Goal: Task Accomplishment & Management: Use online tool/utility

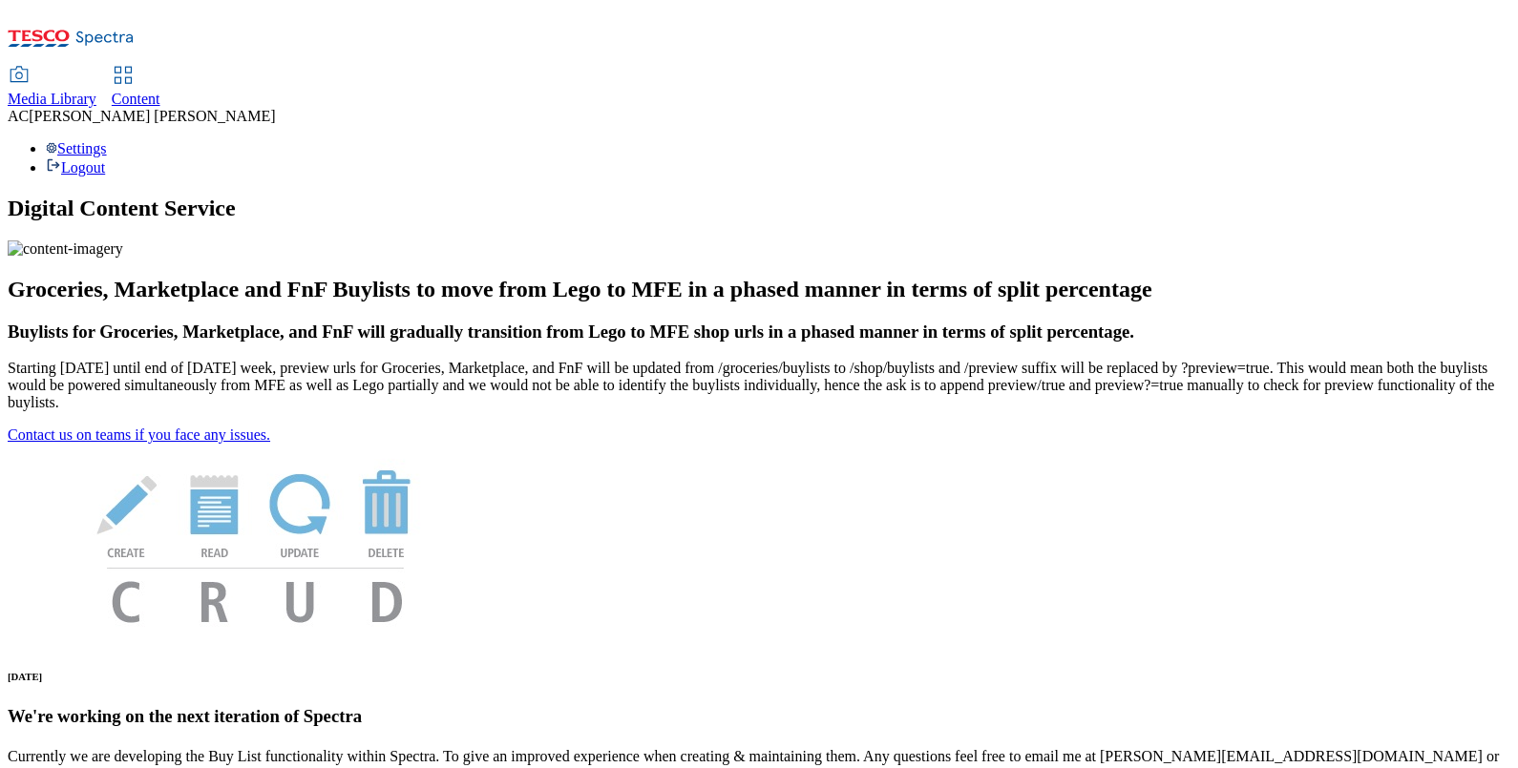
click at [160, 91] on span "Content" at bounding box center [136, 99] width 49 height 16
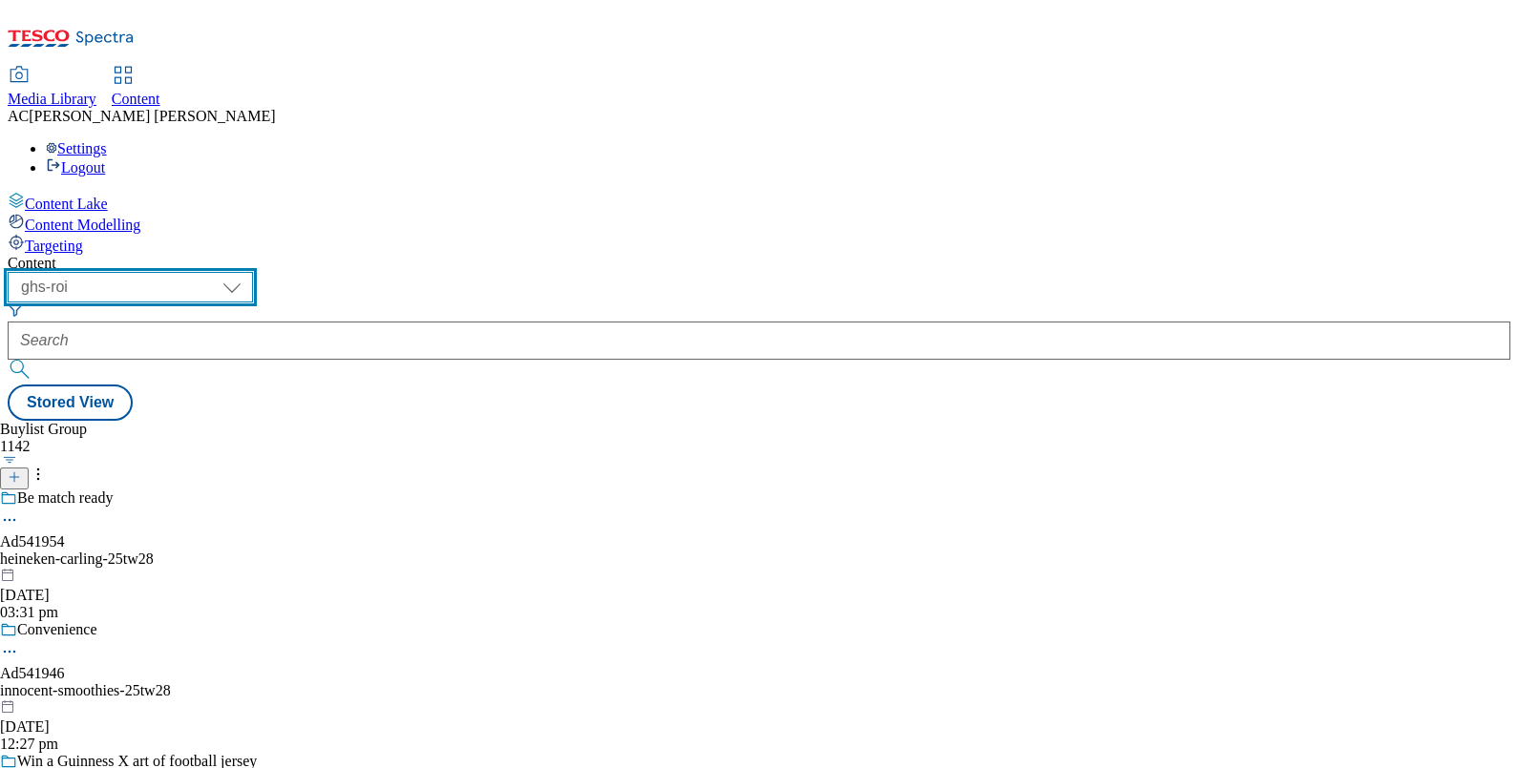
click at [253, 272] on select "ghs-roi ghs-uk" at bounding box center [130, 287] width 245 height 31
select select "ghs-uk"
click at [248, 272] on select "ghs-roi ghs-uk" at bounding box center [130, 287] width 245 height 31
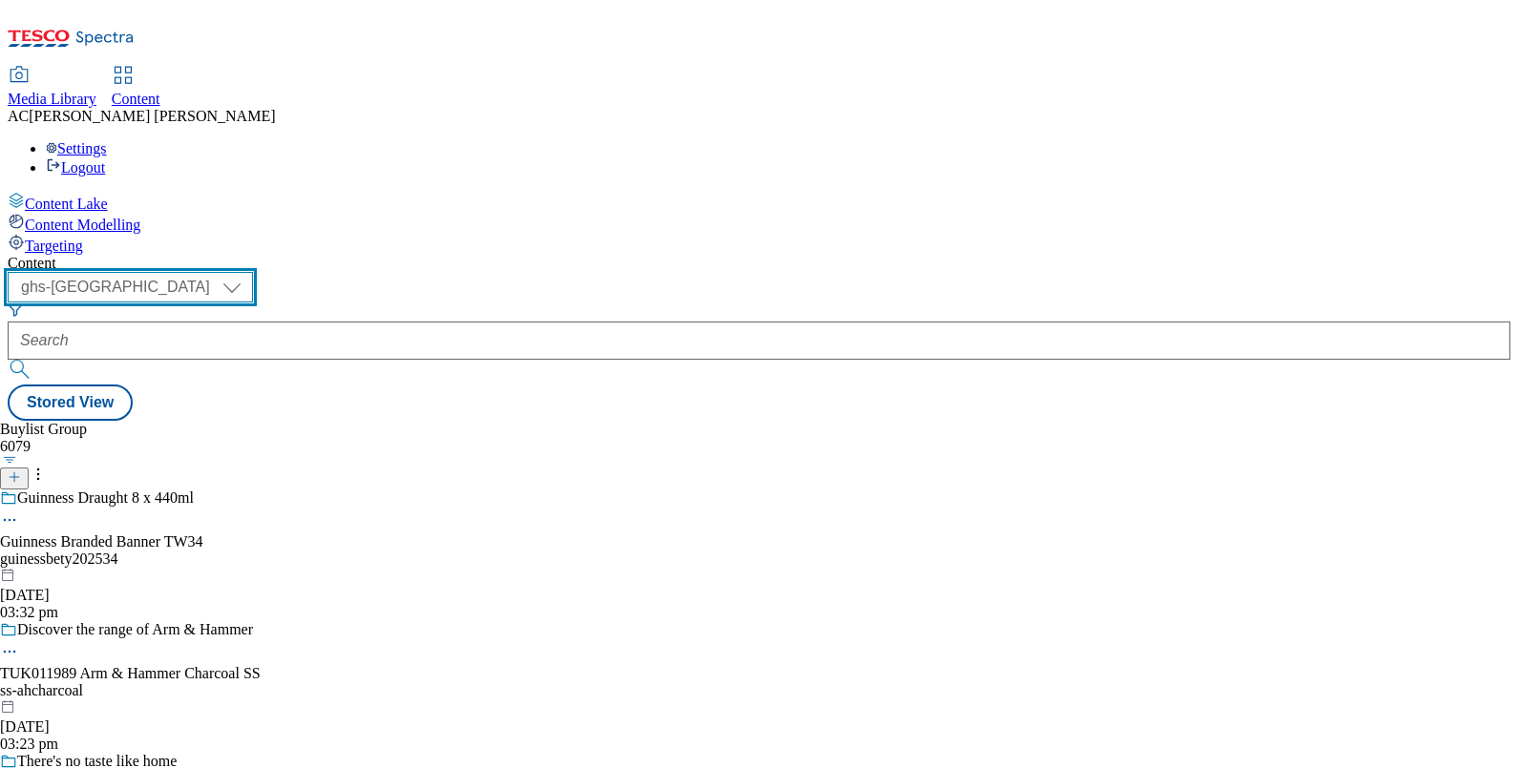
scroll to position [13038, 0]
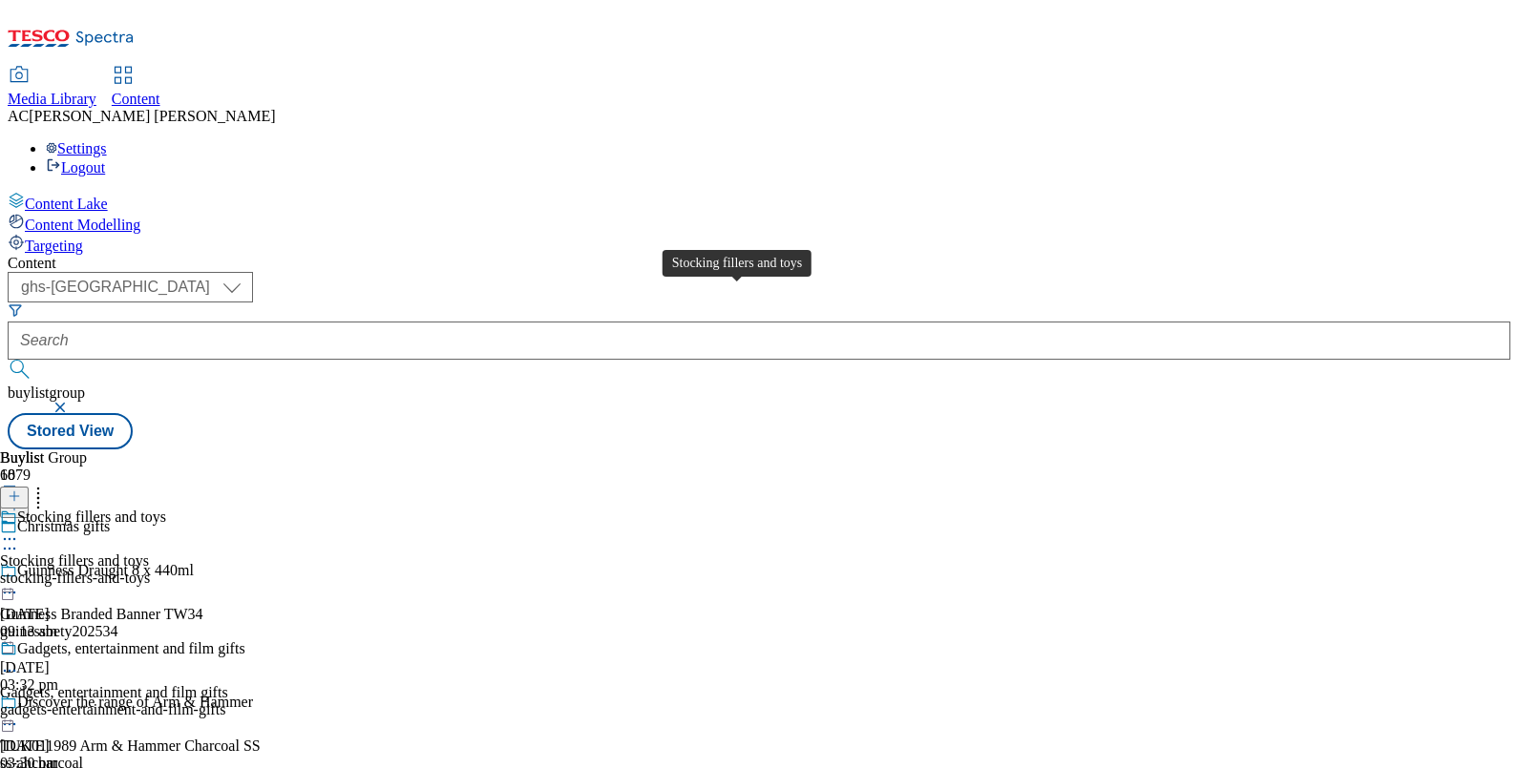
click at [166, 509] on div "Stocking fillers and toys" at bounding box center [91, 517] width 149 height 17
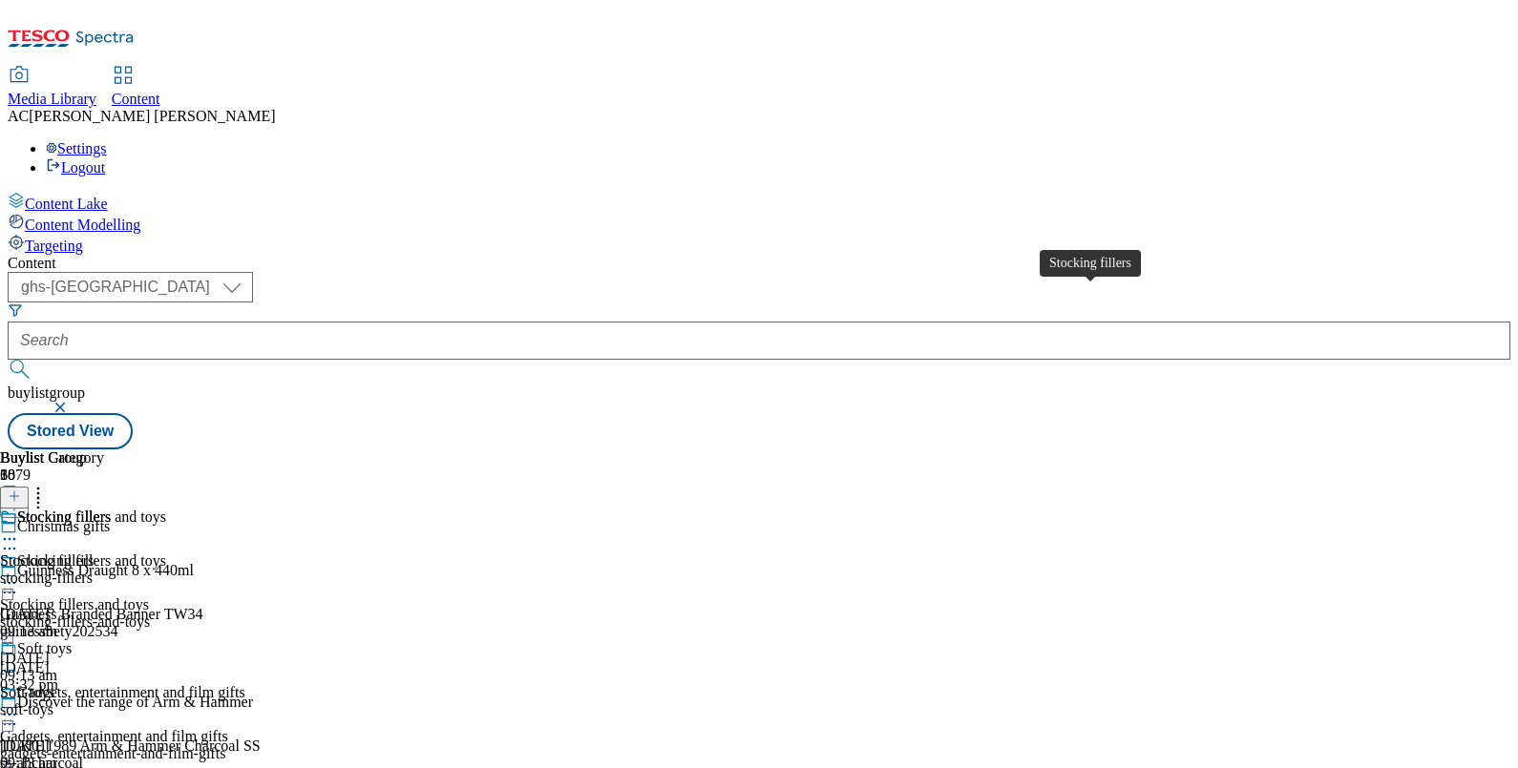
click at [111, 509] on div "Stocking fillers" at bounding box center [64, 517] width 94 height 17
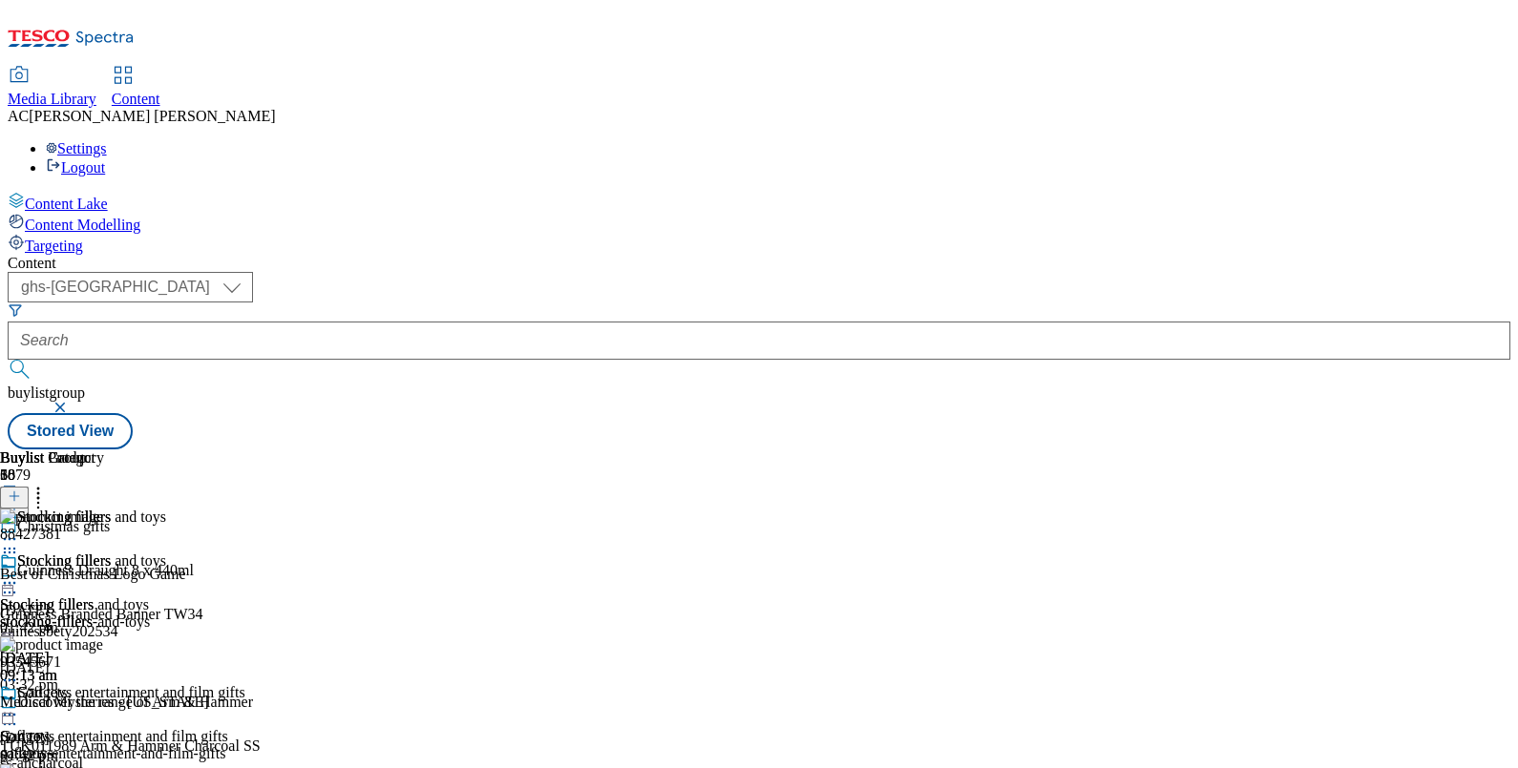
scroll to position [0, 177]
click at [19, 574] on icon at bounding box center [9, 583] width 19 height 19
click at [81, 617] on span "Edit" at bounding box center [70, 624] width 22 height 14
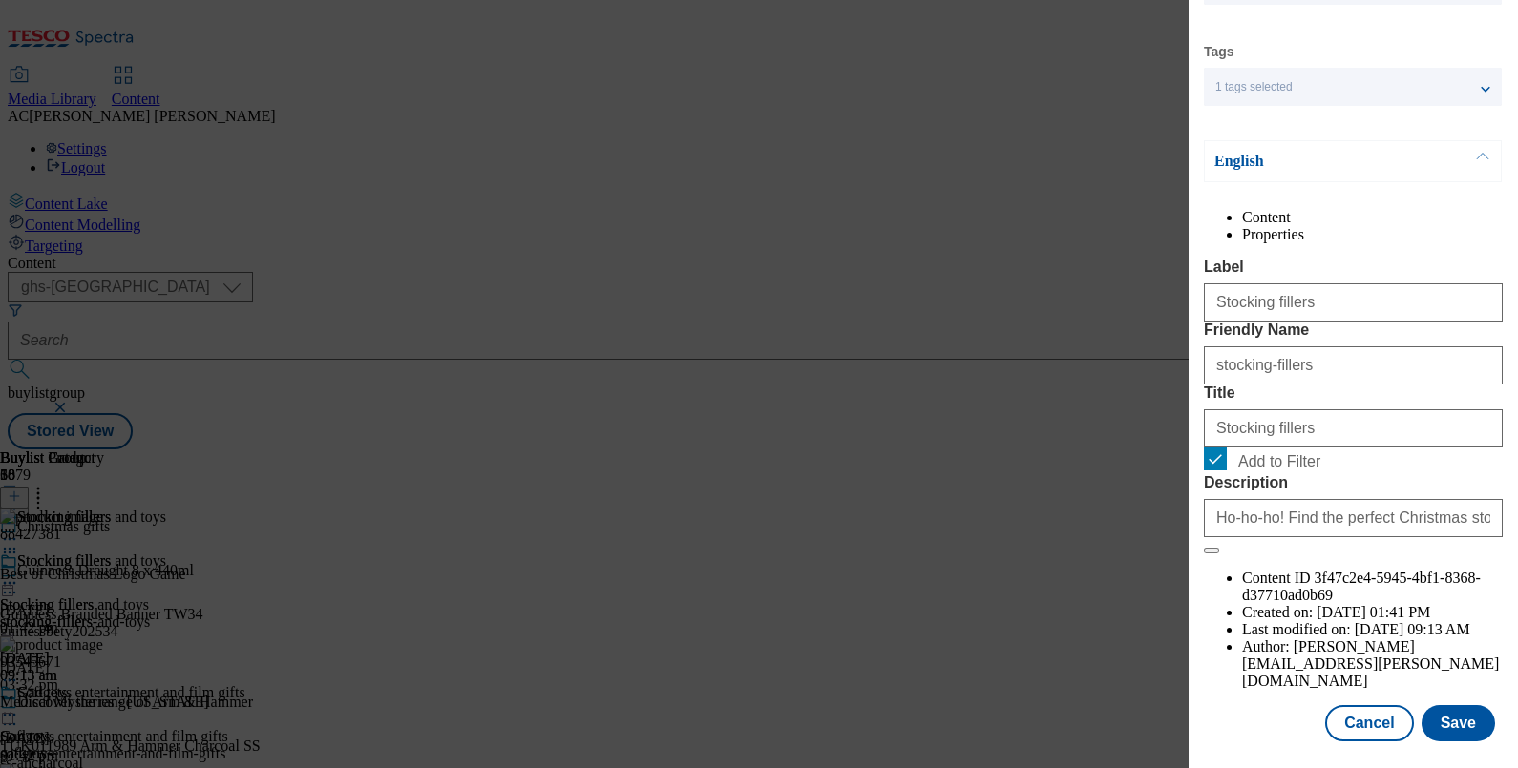
scroll to position [0, 0]
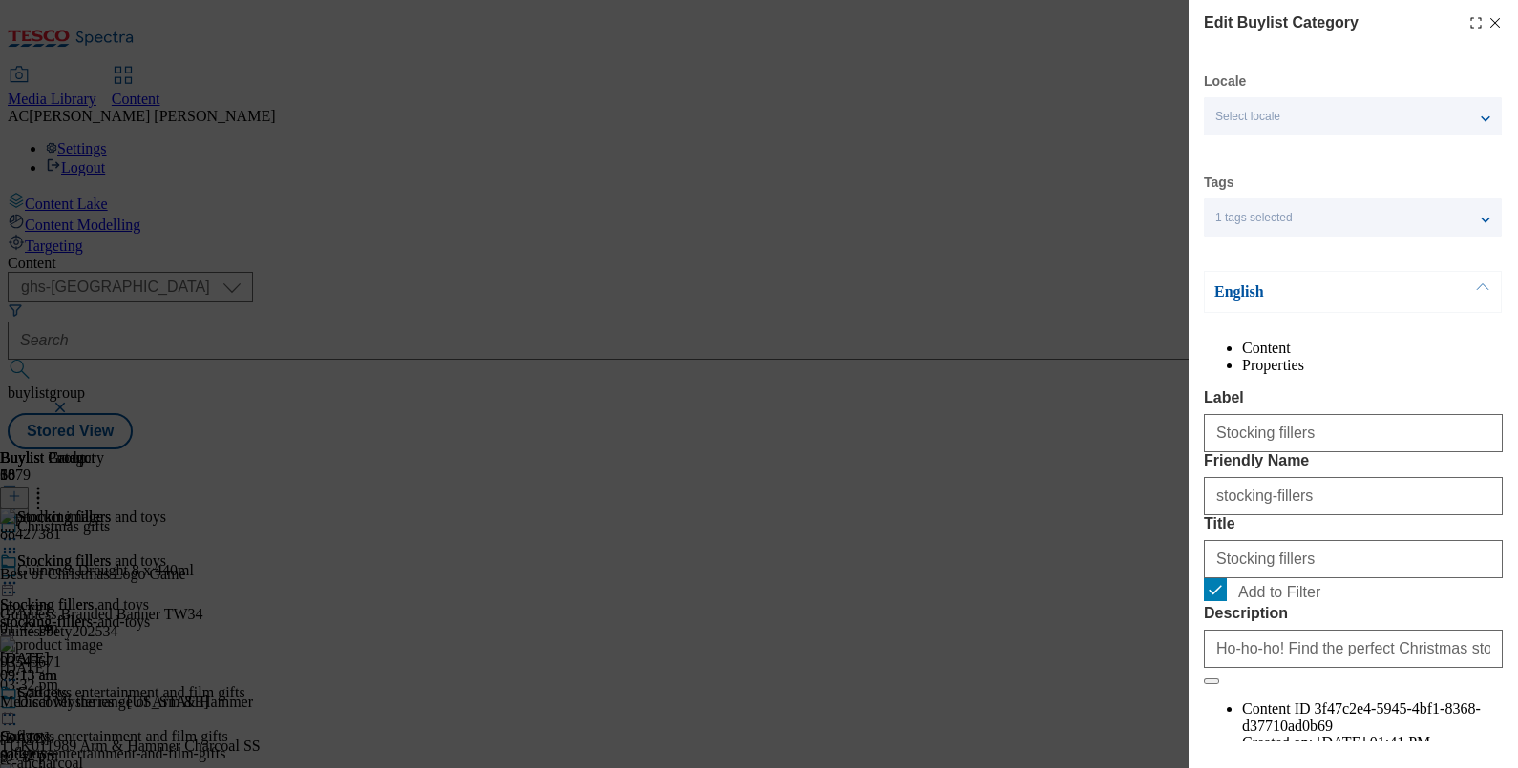
click at [1415, 364] on li "Properties" at bounding box center [1372, 365] width 261 height 17
click at [1298, 357] on li "Content" at bounding box center [1372, 348] width 261 height 17
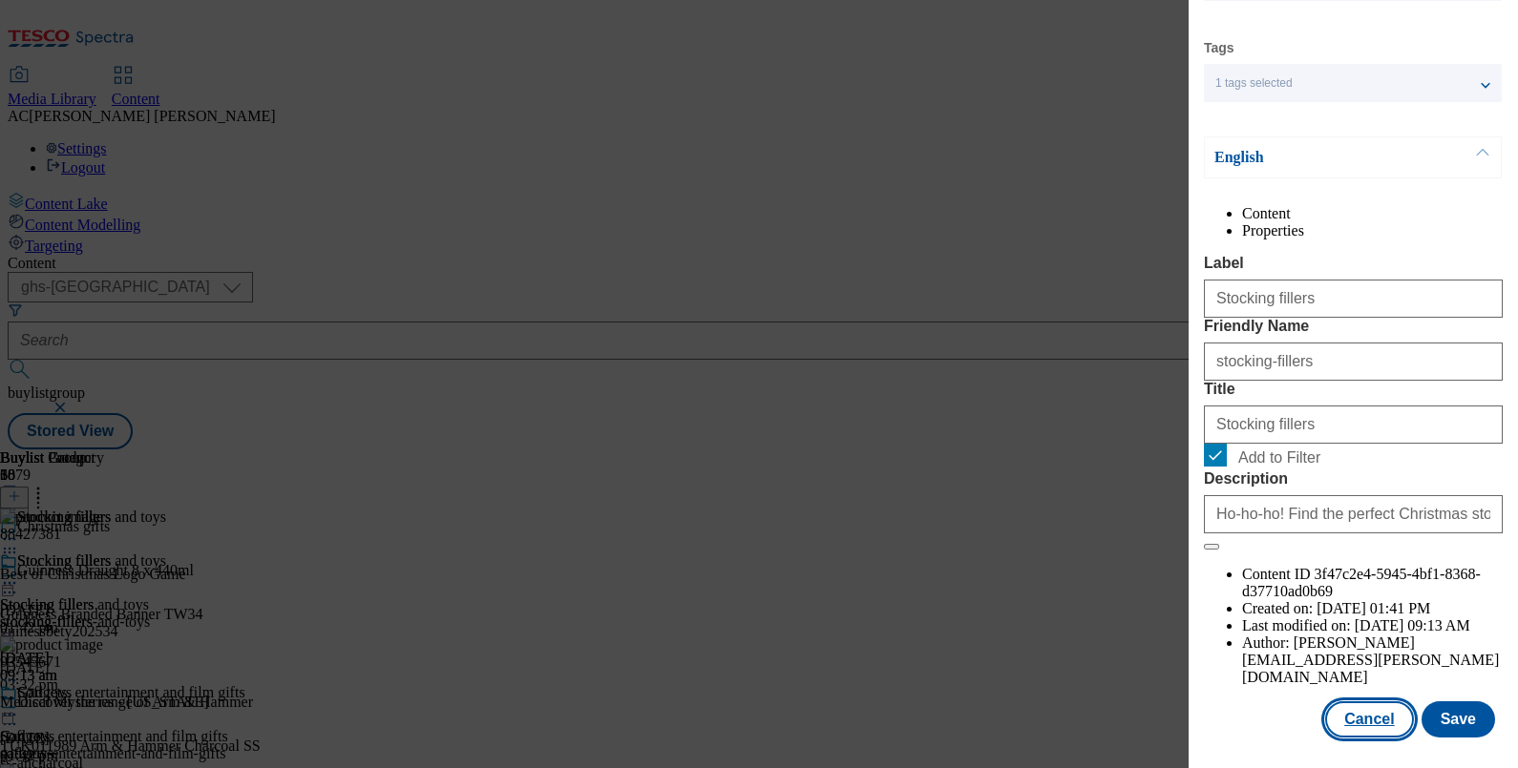
click at [1327, 701] on button "Cancel" at bounding box center [1369, 719] width 88 height 36
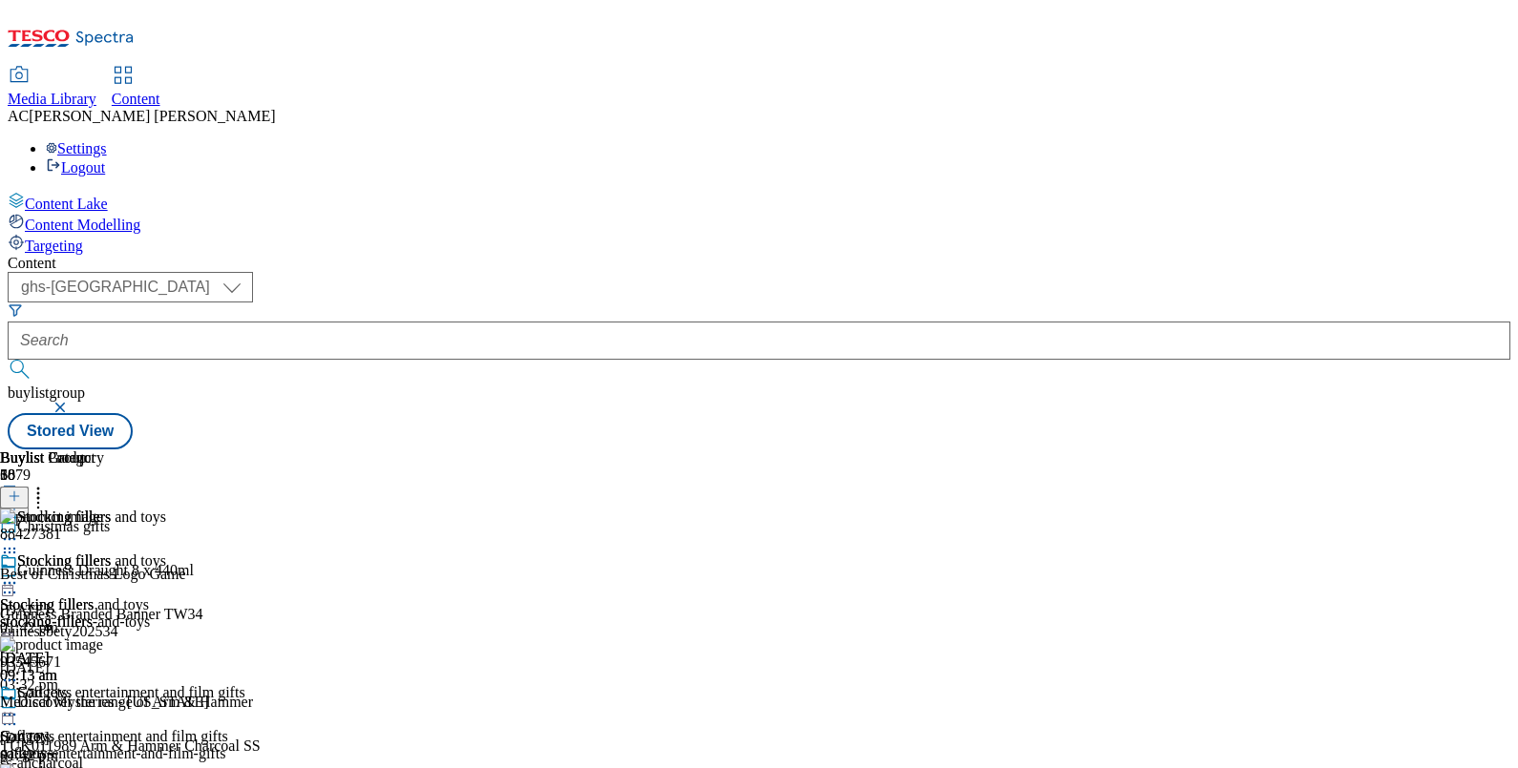
scroll to position [104, 0]
click at [19, 574] on icon at bounding box center [9, 583] width 19 height 19
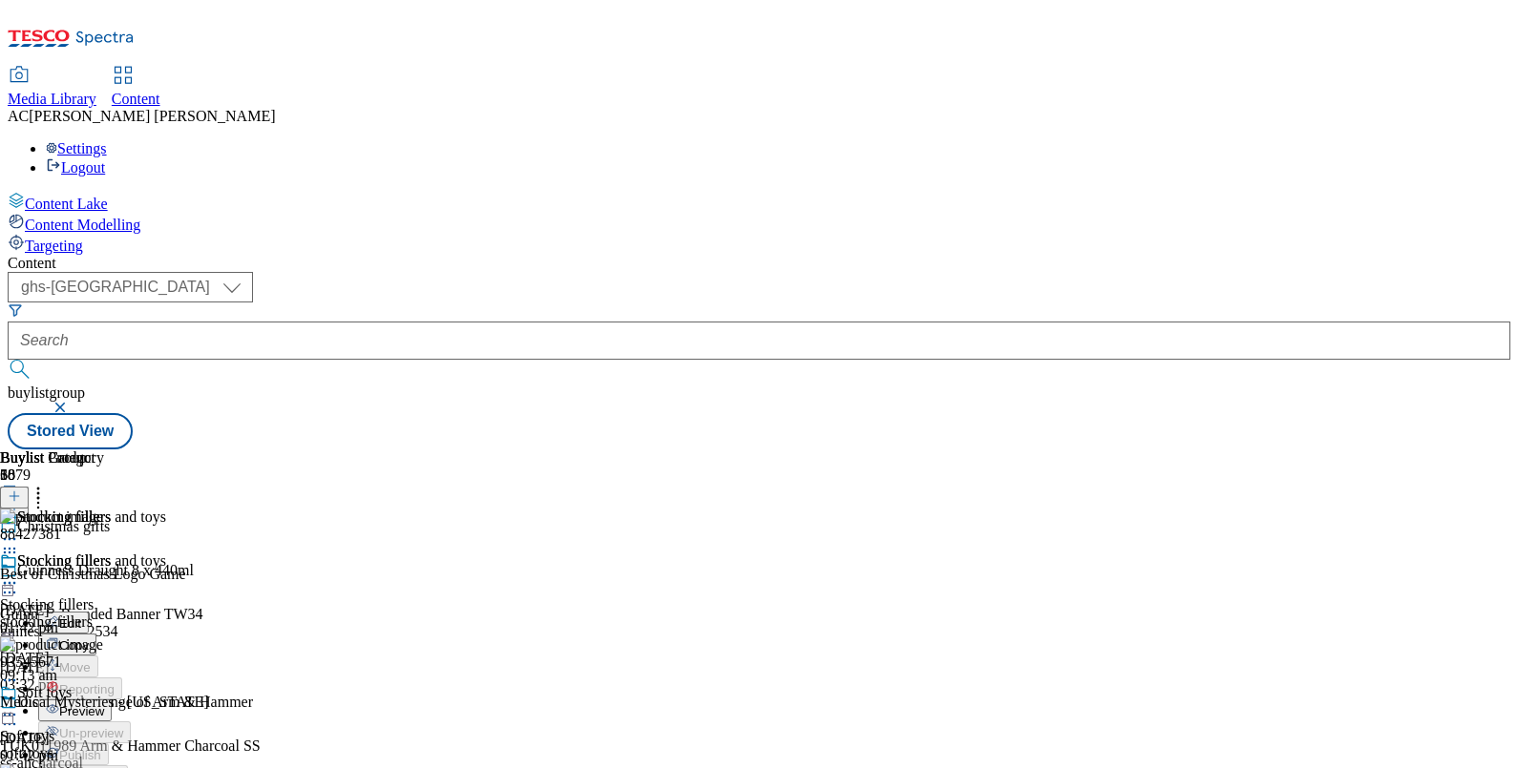
click at [89, 612] on button "Edit" at bounding box center [63, 623] width 51 height 22
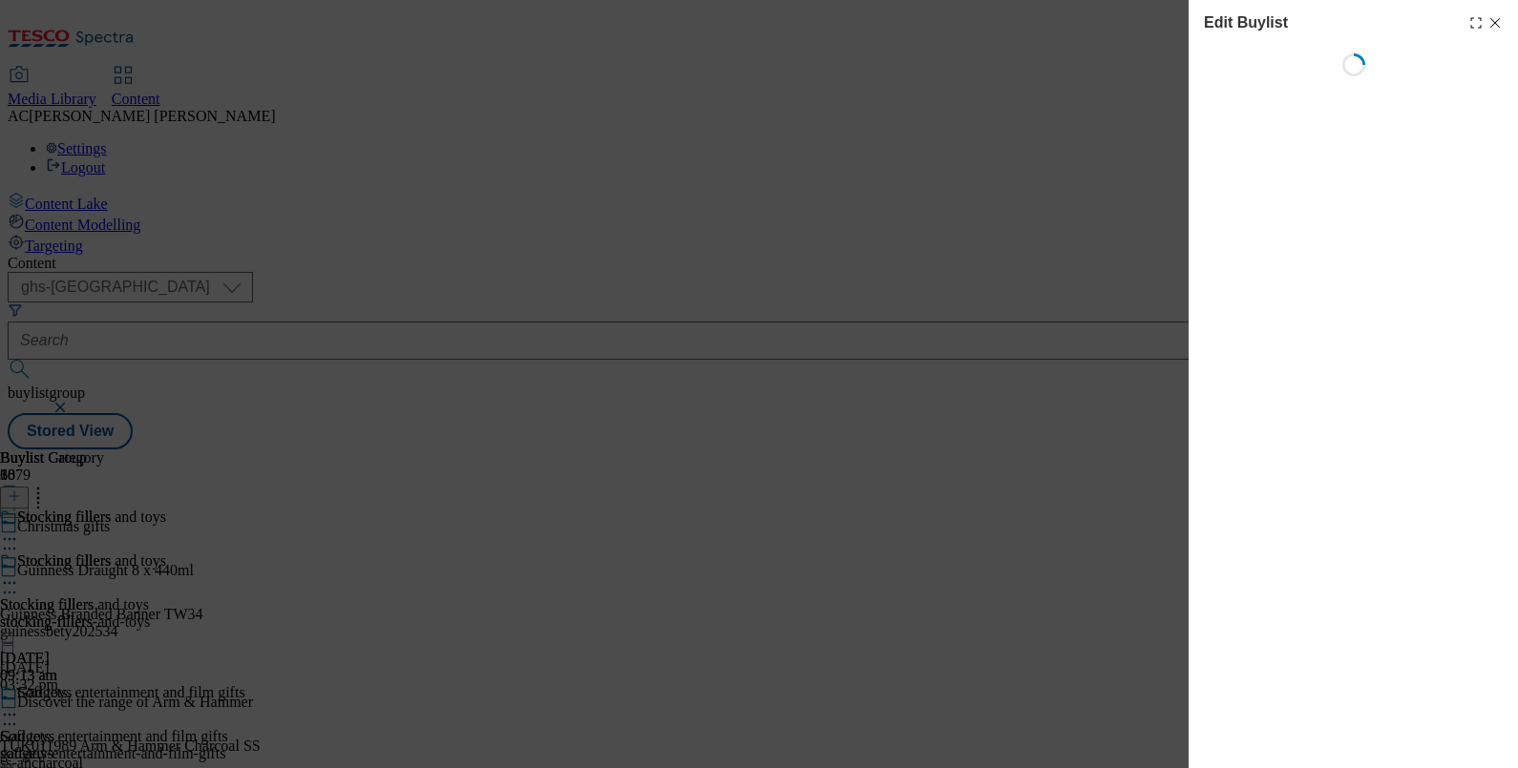
select select "evergreen"
select select "Banner"
